Goal: Find specific page/section: Find specific page/section

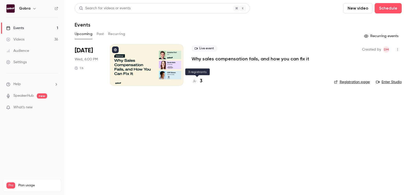
click at [201, 80] on h4 "3" at bounding box center [201, 80] width 3 height 7
